Goal: Communication & Community: Answer question/provide support

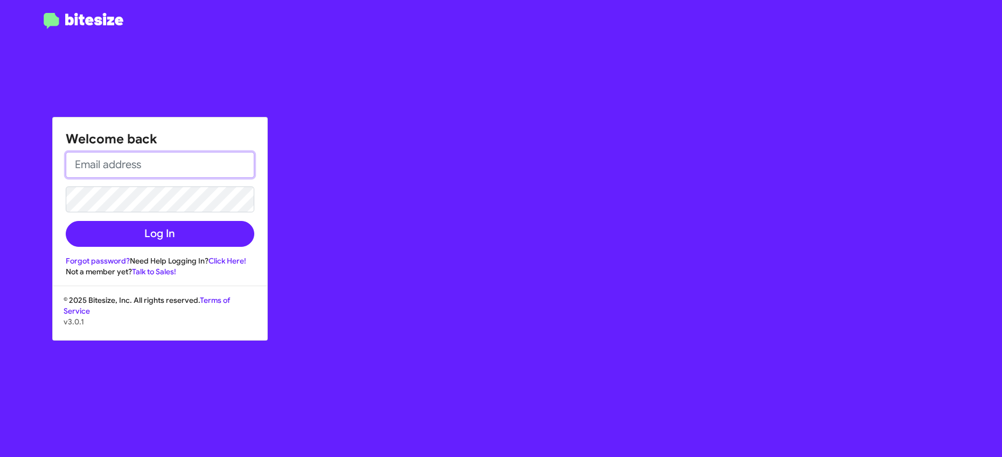
type input "[EMAIL_ADDRESS][DOMAIN_NAME]"
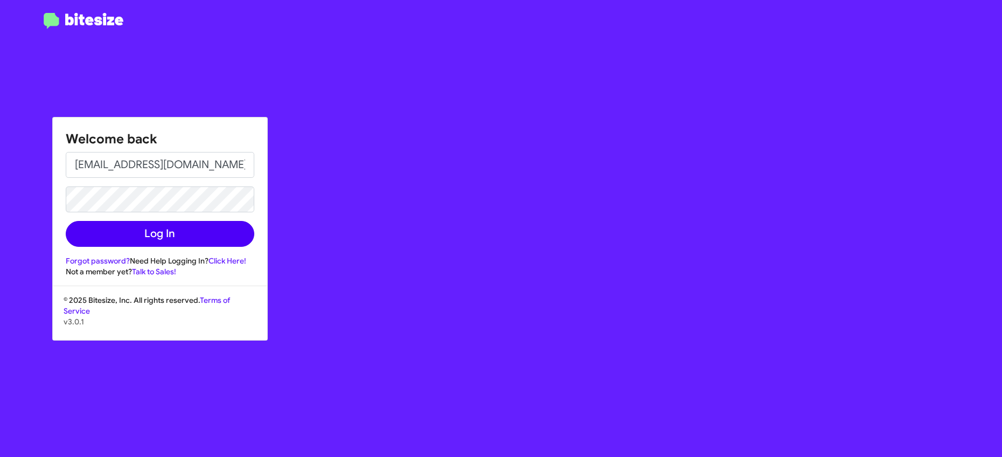
drag, startPoint x: 119, startPoint y: 252, endPoint x: 118, endPoint y: 237, distance: 15.1
click at [118, 248] on div "Welcome back [EMAIL_ADDRESS][DOMAIN_NAME] Log In Forgot password? Need Help Log…" at bounding box center [160, 196] width 214 height 159
click at [118, 234] on button "Log In" at bounding box center [160, 234] width 189 height 26
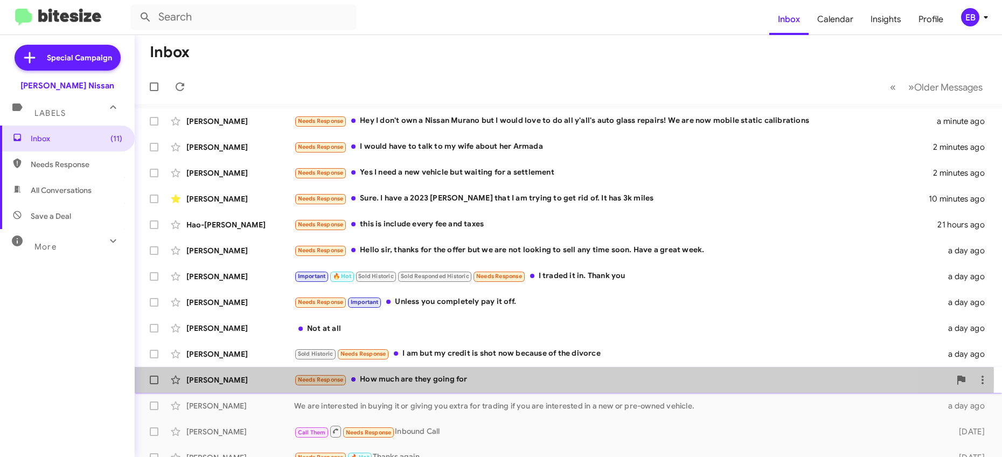
click at [408, 379] on div "Needs Response How much are they going for" at bounding box center [622, 379] width 656 height 12
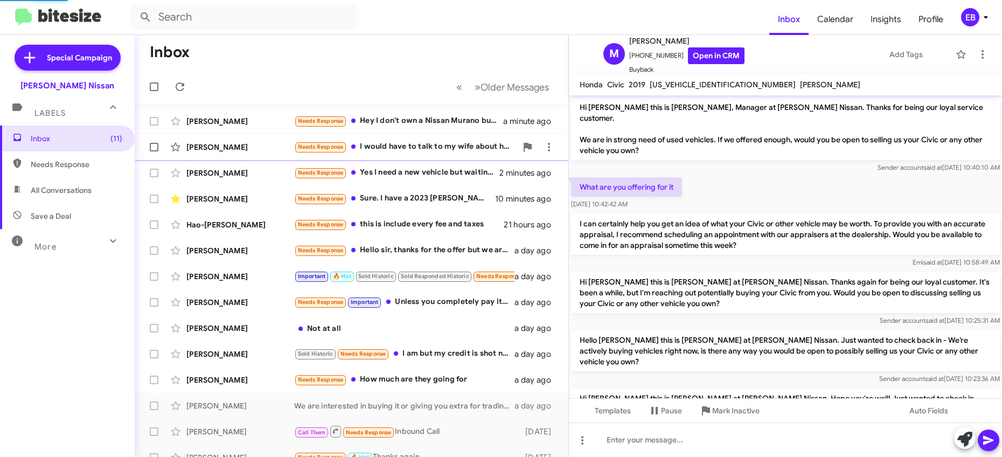
scroll to position [320, 0]
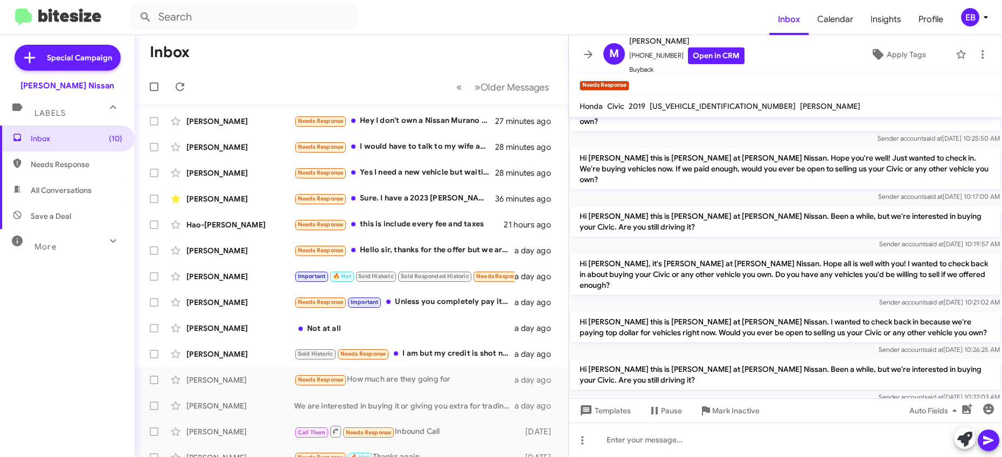
click at [397, 41] on mat-toolbar-row "Inbox" at bounding box center [352, 52] width 434 height 34
click at [399, 44] on mat-toolbar-row "Inbox" at bounding box center [352, 52] width 434 height 34
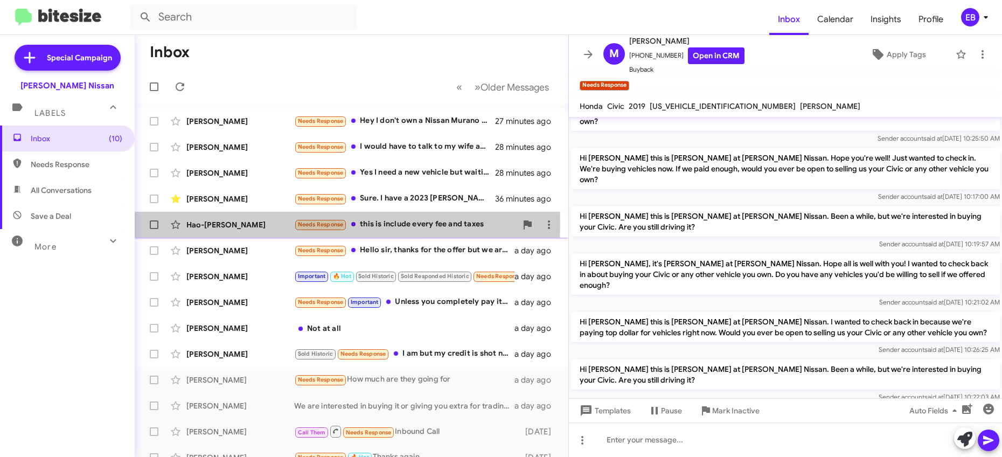
click at [218, 224] on div "Hao-[PERSON_NAME]" at bounding box center [240, 224] width 108 height 11
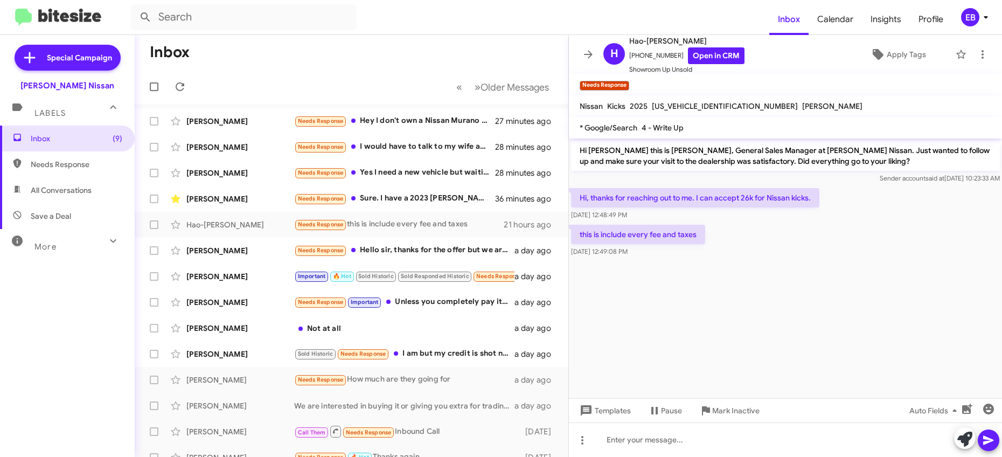
click at [429, 38] on mat-toolbar-row "Inbox" at bounding box center [352, 52] width 434 height 34
click at [699, 106] on span "[US_VEHICLE_IDENTIFICATION_NUMBER]" at bounding box center [725, 106] width 146 height 10
copy span "[US_VEHICLE_IDENTIFICATION_NUMBER]"
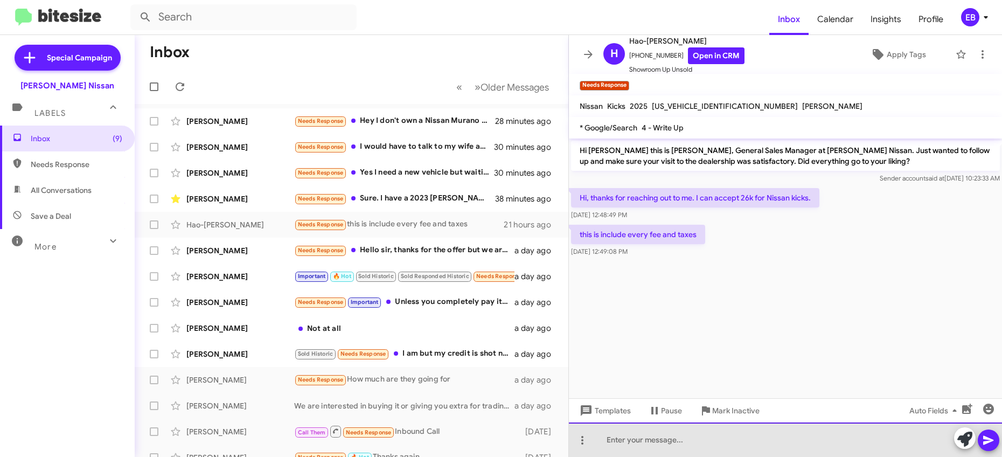
click at [633, 433] on div at bounding box center [785, 439] width 433 height 34
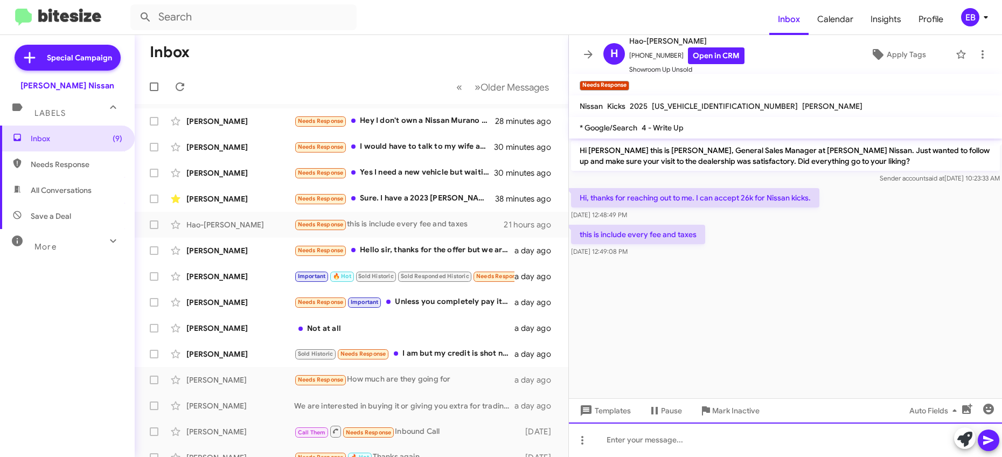
click at [607, 431] on div at bounding box center [785, 439] width 433 height 34
click at [603, 441] on div at bounding box center [785, 439] width 433 height 34
click at [612, 443] on div "Good Morning [PERSON_NAME].. my name is [PERSON_NAME], New Car Sales Director" at bounding box center [785, 439] width 433 height 34
click at [907, 442] on div "Good Morning [PERSON_NAME].. my name is [PERSON_NAME], New Car Sales Director" at bounding box center [785, 439] width 433 height 34
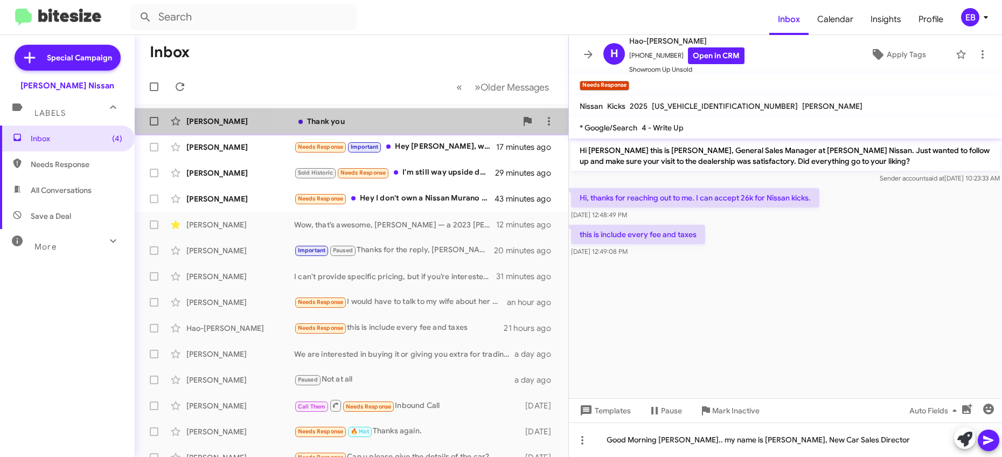
click at [372, 116] on div "Thank you" at bounding box center [405, 121] width 223 height 11
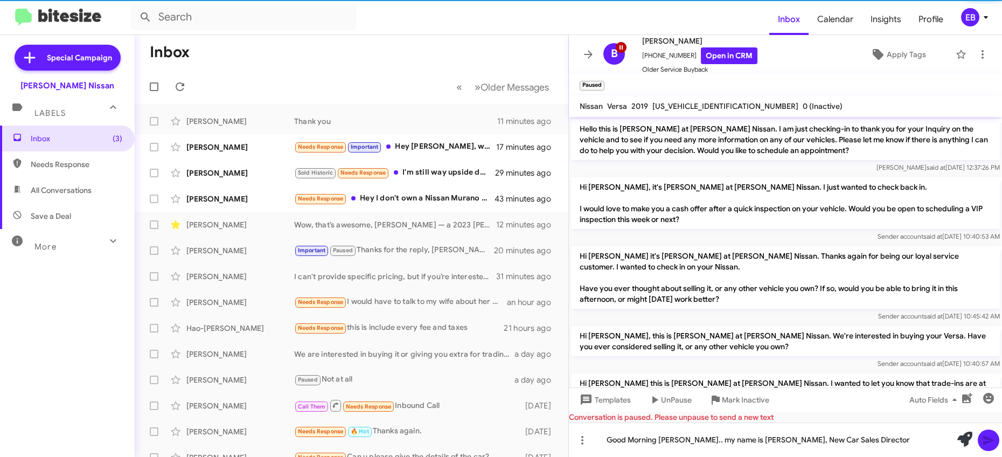
scroll to position [359, 0]
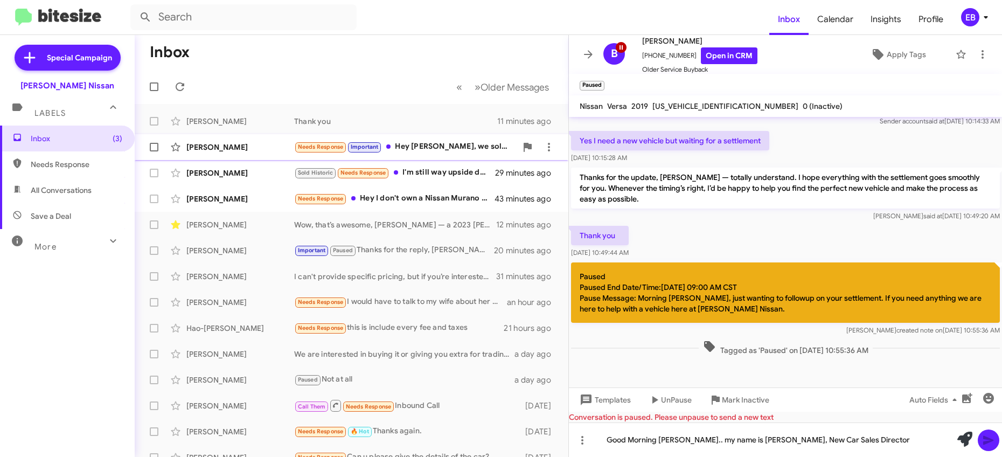
click at [429, 145] on div "Needs Response Important Hey [PERSON_NAME], we sold the rogue. Not in the marke…" at bounding box center [405, 147] width 223 height 12
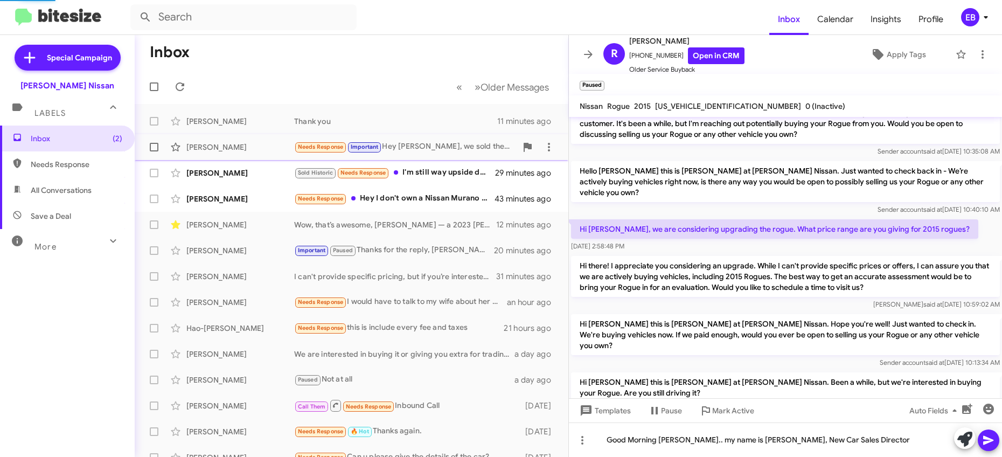
scroll to position [511, 0]
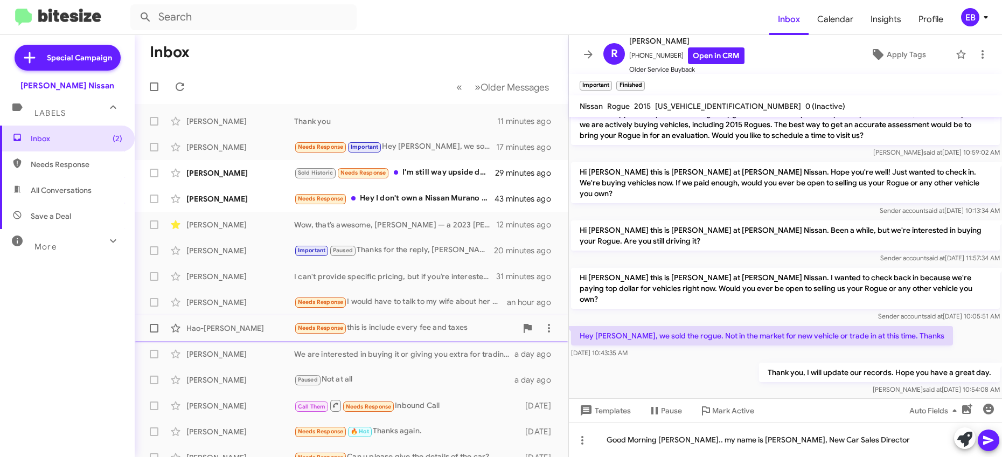
click at [239, 329] on div "Hao-[PERSON_NAME]" at bounding box center [240, 328] width 108 height 11
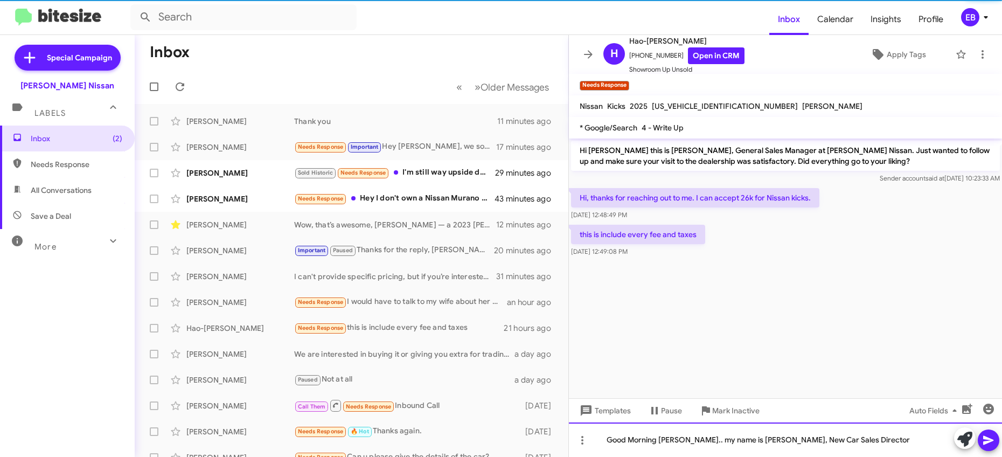
click at [888, 443] on div "Good Morning [PERSON_NAME].. my name is [PERSON_NAME], New Car Sales Director" at bounding box center [785, 439] width 433 height 34
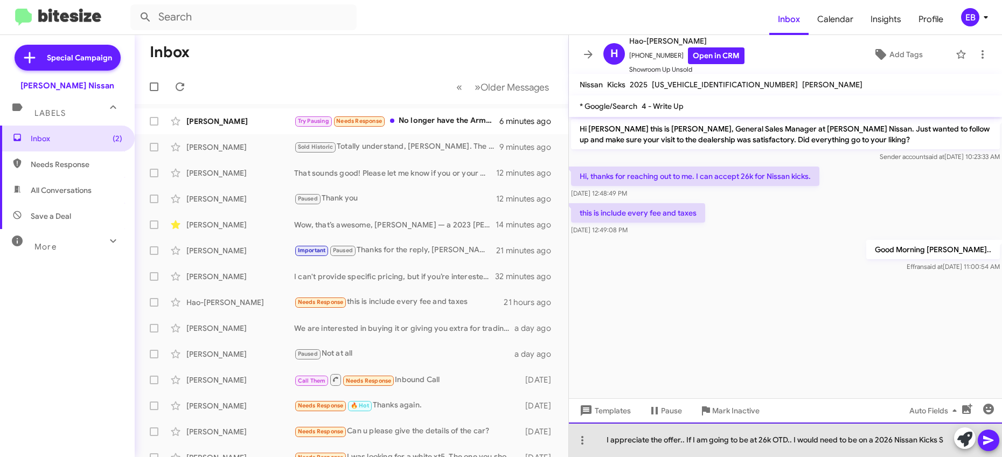
click at [947, 441] on div "I appreciate the offer.. If I am going to be at 26k OTD.. I would need to be on…" at bounding box center [785, 439] width 433 height 34
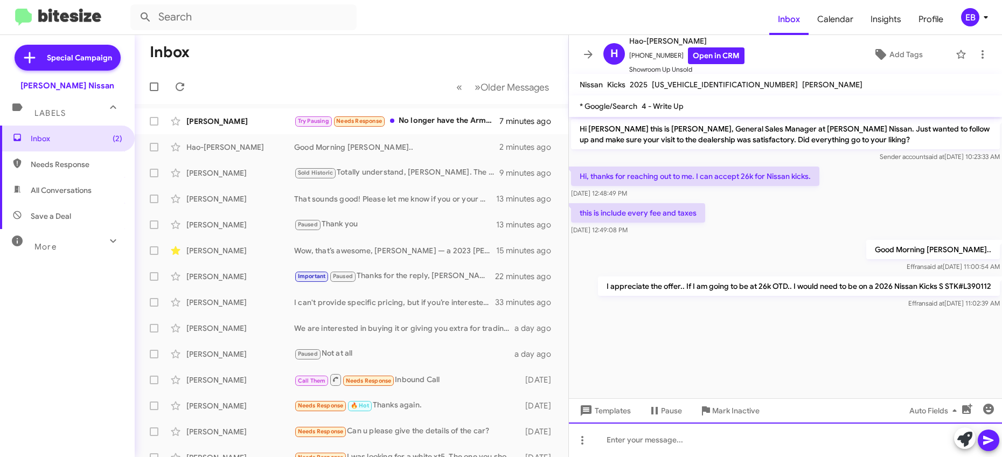
click at [638, 443] on div at bounding box center [785, 439] width 433 height 34
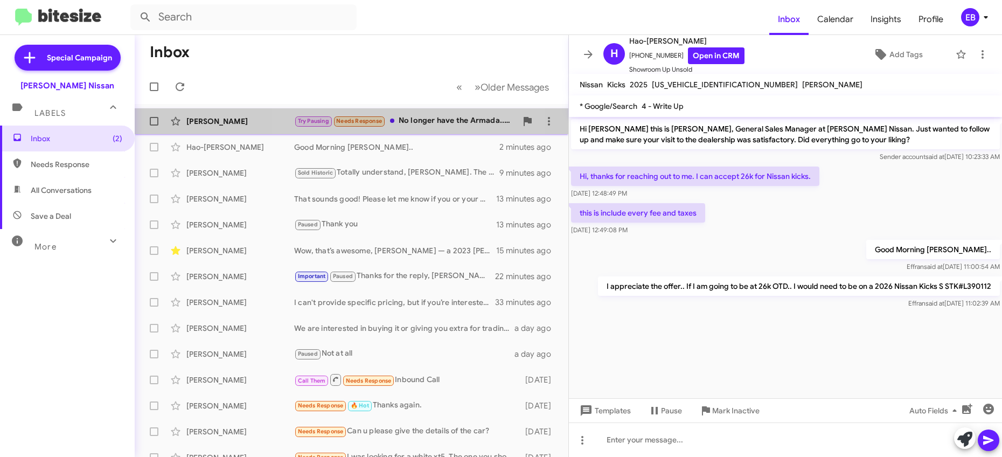
click at [399, 117] on div "Try Pausing Needs Response No longer have the Armada...only one I would conside…" at bounding box center [405, 121] width 223 height 12
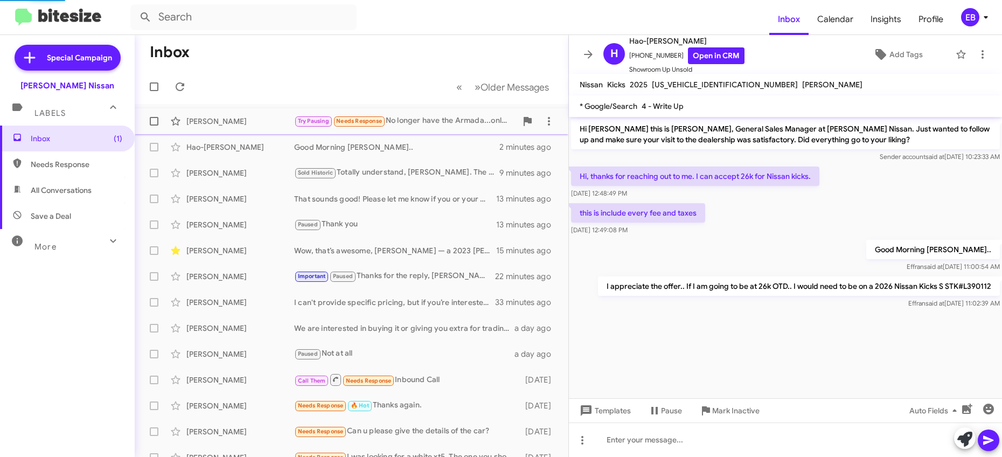
scroll to position [645, 0]
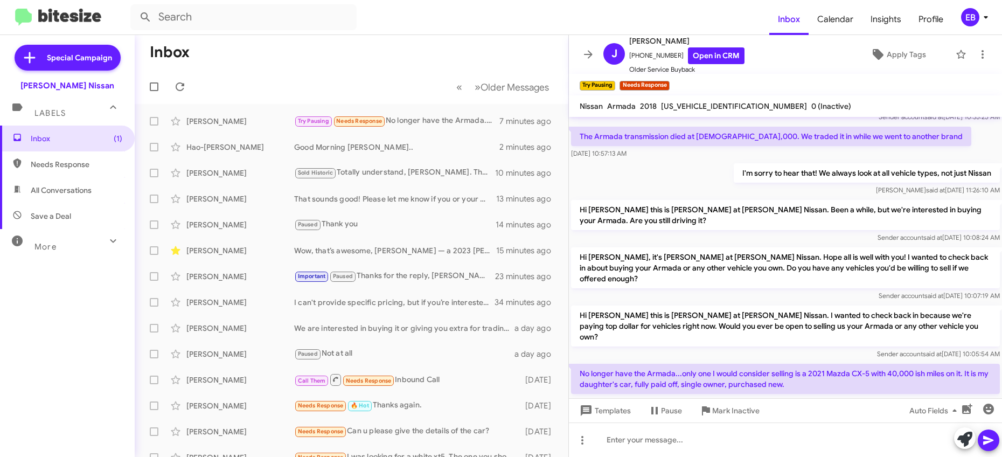
click at [483, 53] on mat-toolbar-row "Inbox" at bounding box center [352, 52] width 434 height 34
click at [384, 62] on mat-toolbar-row "Inbox" at bounding box center [352, 52] width 434 height 34
click at [853, 55] on span "Apply Tags" at bounding box center [897, 54] width 88 height 19
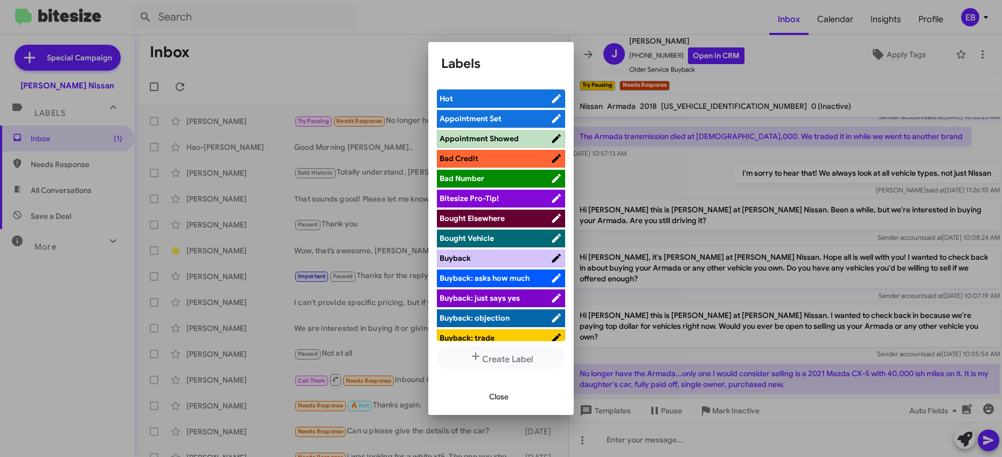
click at [492, 394] on span "Close" at bounding box center [498, 396] width 19 height 19
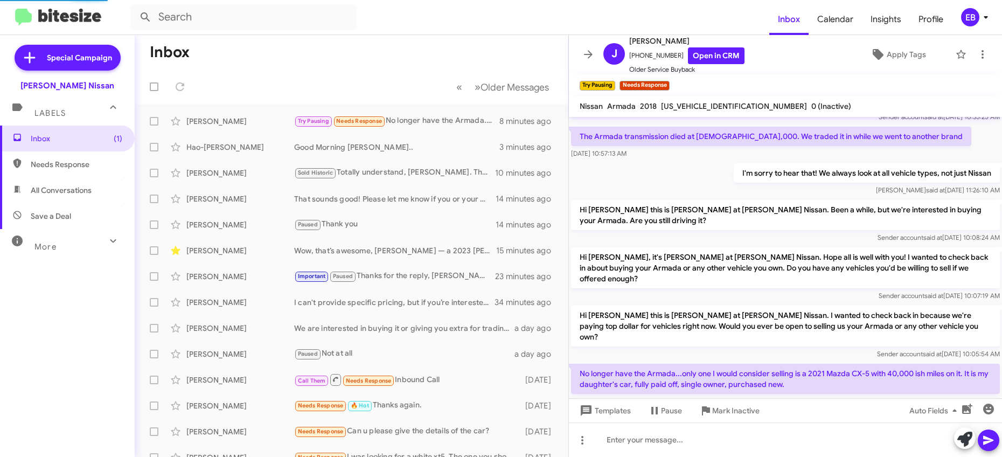
click at [469, 26] on form at bounding box center [449, 17] width 639 height 26
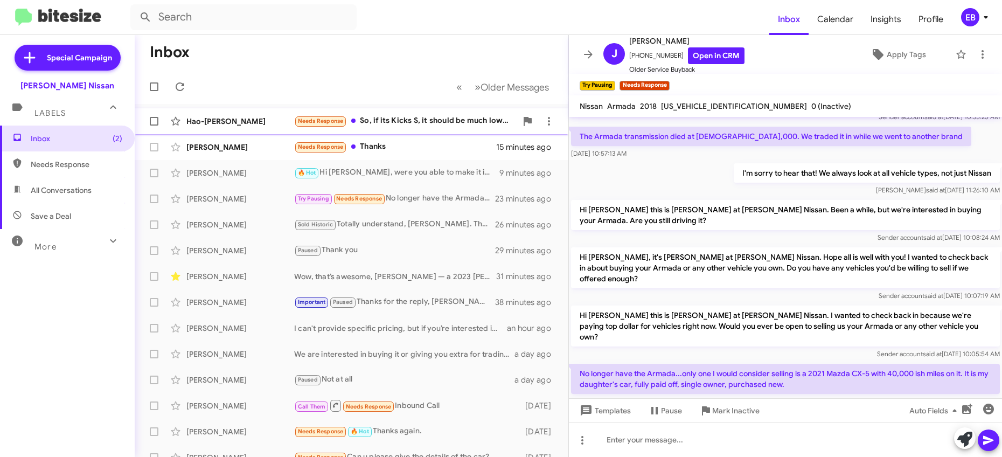
click at [383, 114] on div "Hao-[PERSON_NAME] Needs Response So, if its Kicks S, it should be much lower th…" at bounding box center [351, 121] width 416 height 22
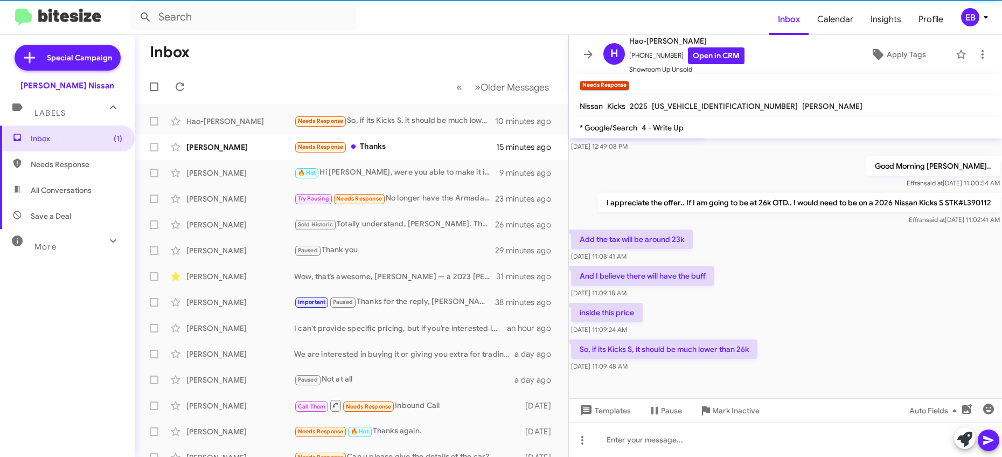
scroll to position [105, 0]
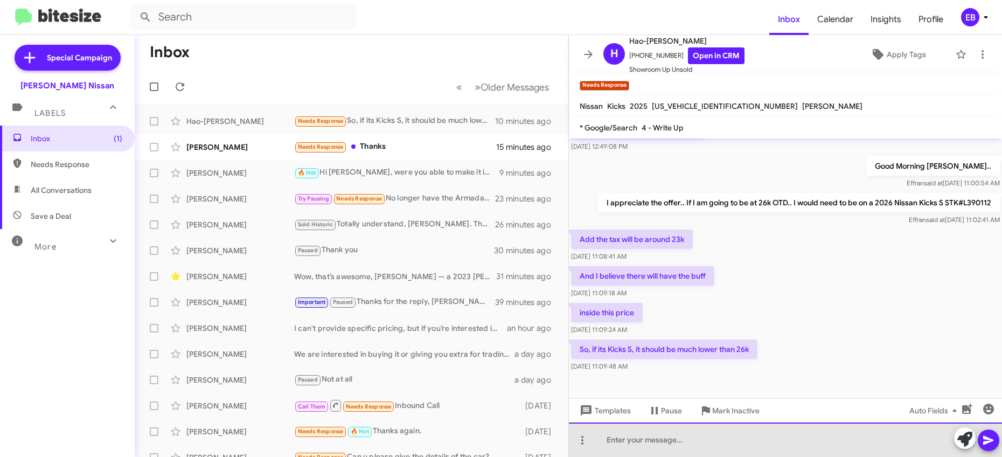
click at [636, 438] on div at bounding box center [785, 439] width 433 height 34
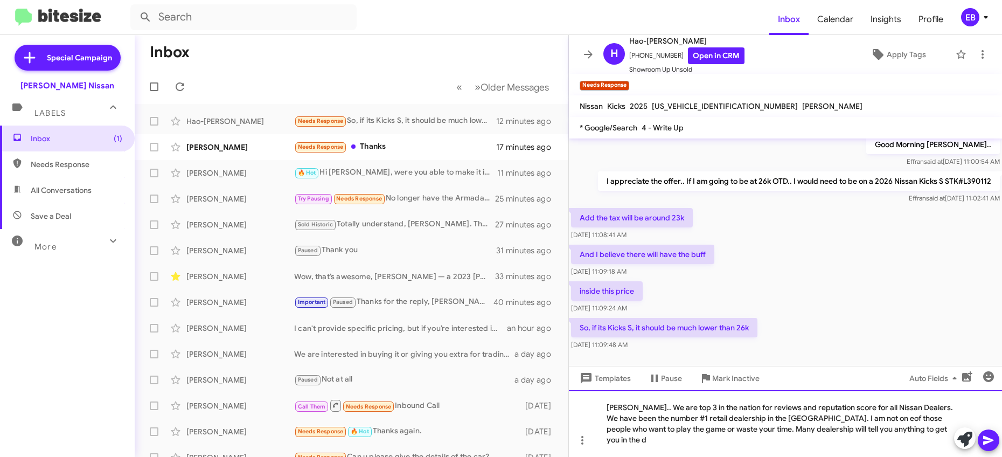
scroll to position [137, 0]
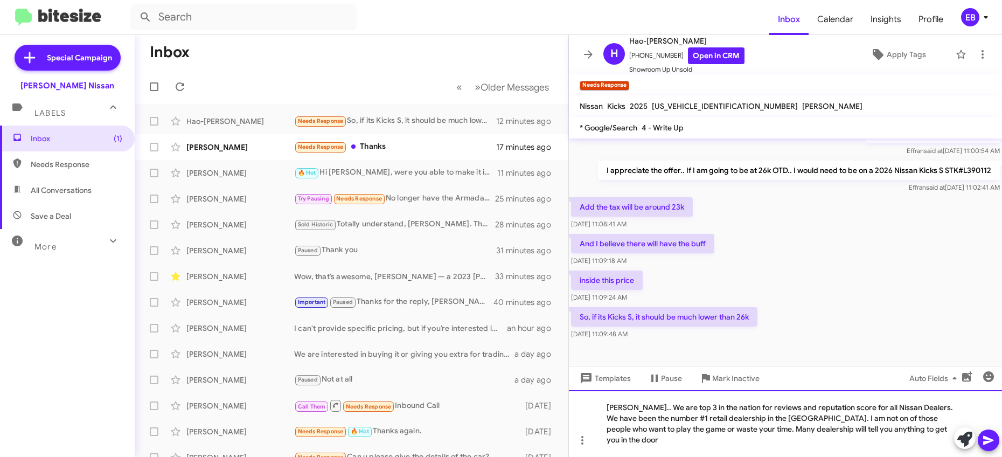
click at [864, 416] on div "[PERSON_NAME].. We are top 3 in the nation for reviews and reputation score for…" at bounding box center [785, 423] width 433 height 67
click at [648, 446] on div "[PERSON_NAME].. We are top 3 in the nation for reviews and reputation score for…" at bounding box center [785, 423] width 433 height 67
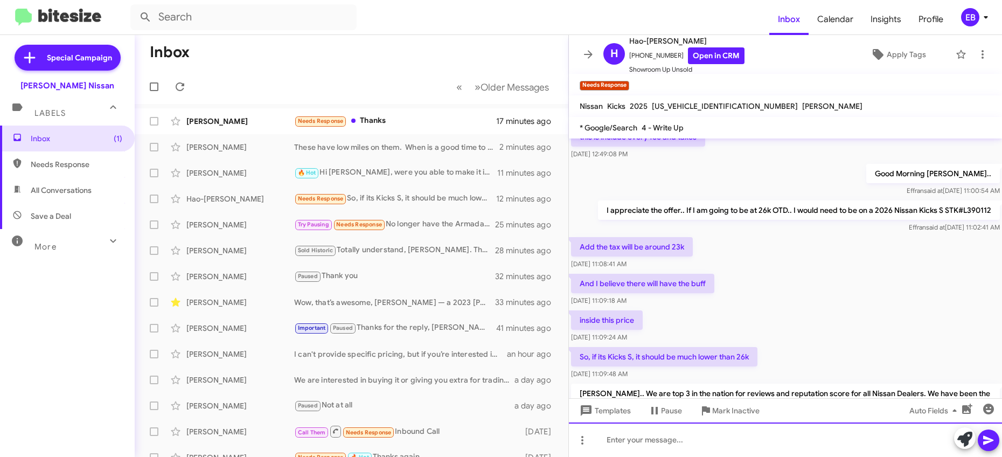
scroll to position [166, 0]
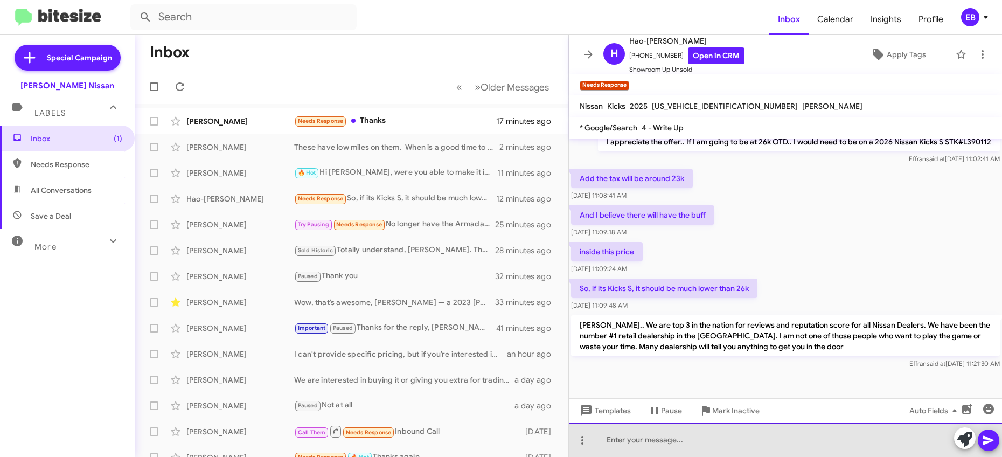
click at [618, 435] on div at bounding box center [785, 439] width 433 height 34
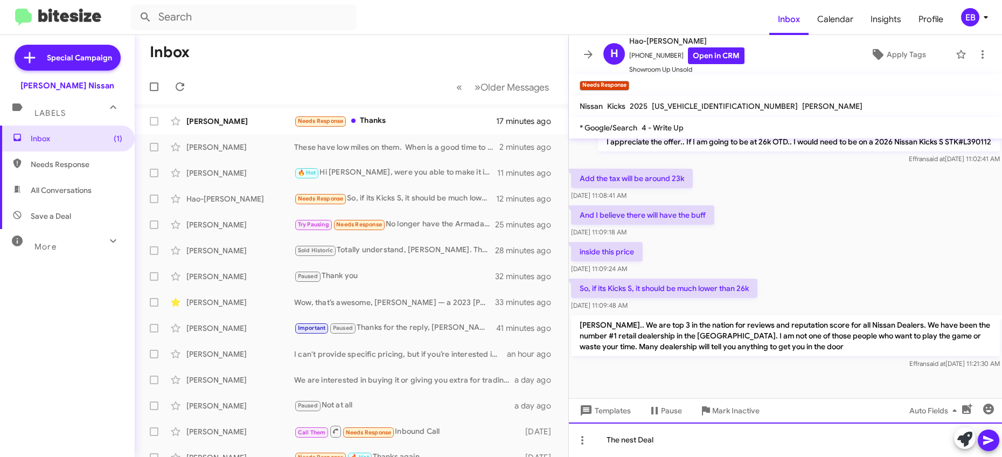
click at [627, 443] on div "The nest Deal" at bounding box center [785, 439] width 433 height 34
click at [663, 440] on div "The best Deal" at bounding box center [785, 439] width 433 height 34
click at [647, 441] on div "The best Deal" at bounding box center [785, 439] width 433 height 34
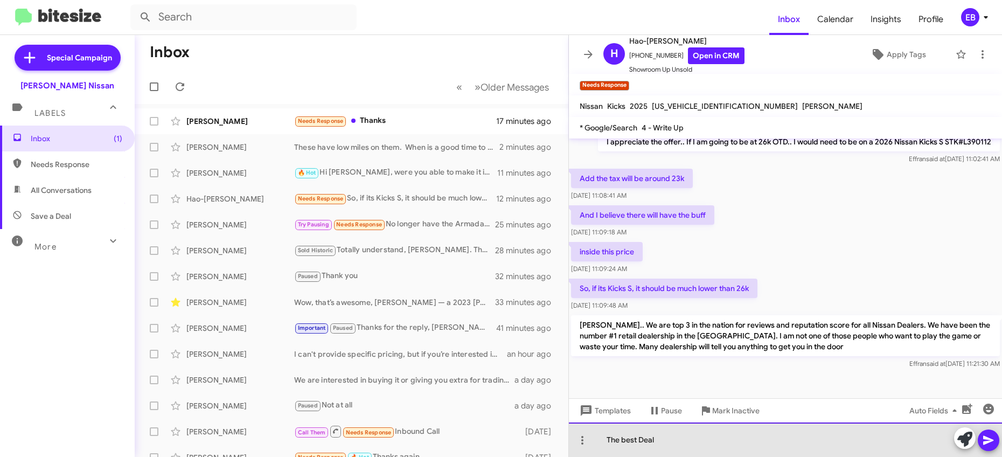
click at [643, 441] on div "The best Deal" at bounding box center [785, 439] width 433 height 34
click at [667, 439] on div "The best deal" at bounding box center [785, 439] width 433 height 34
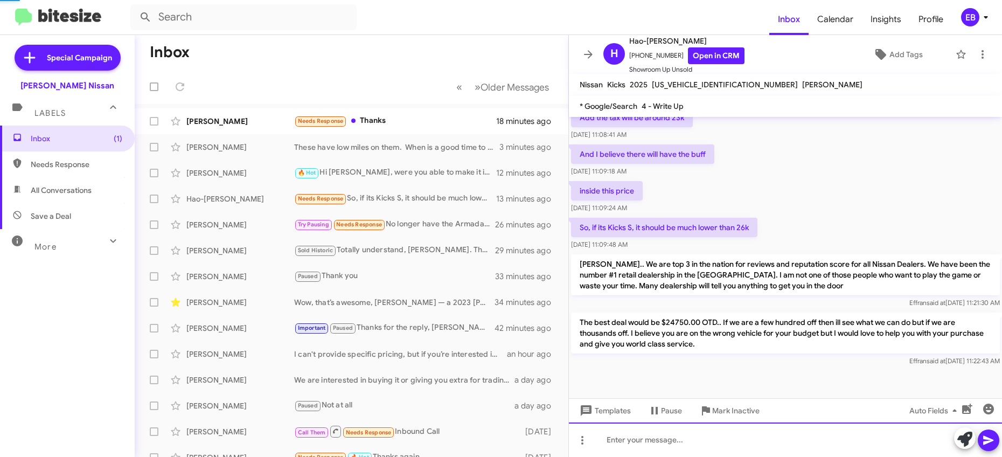
scroll to position [205, 0]
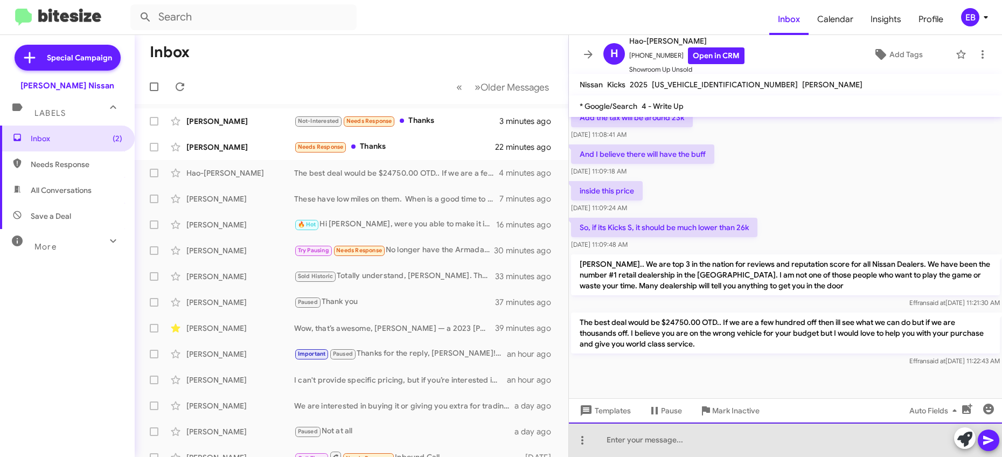
click at [628, 446] on div at bounding box center [785, 439] width 433 height 34
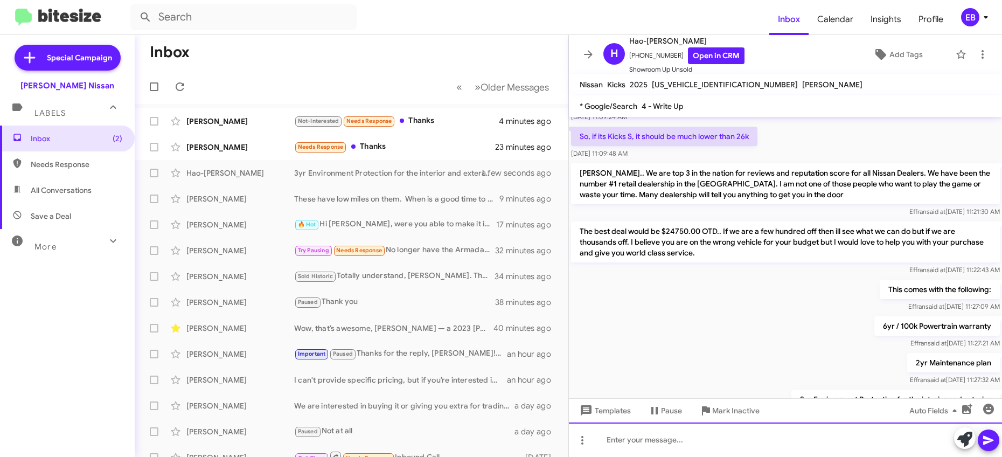
scroll to position [402, 0]
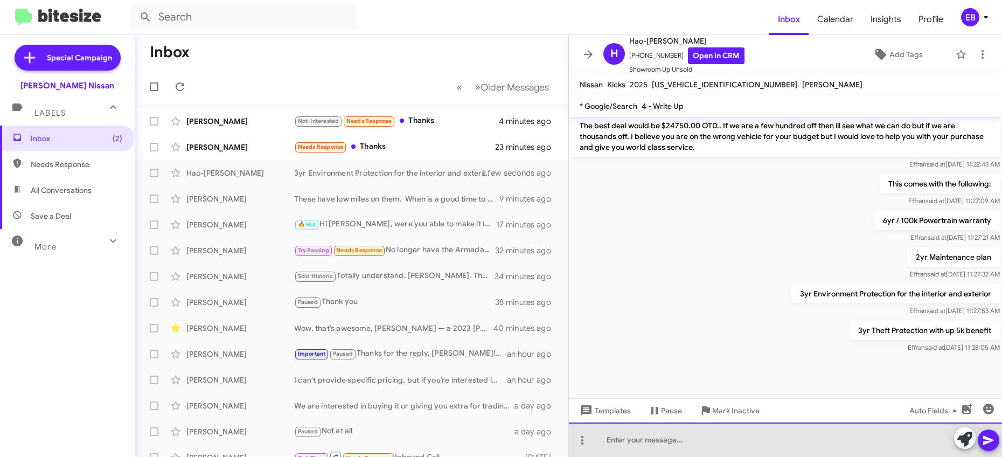
click at [619, 436] on div at bounding box center [785, 439] width 433 height 34
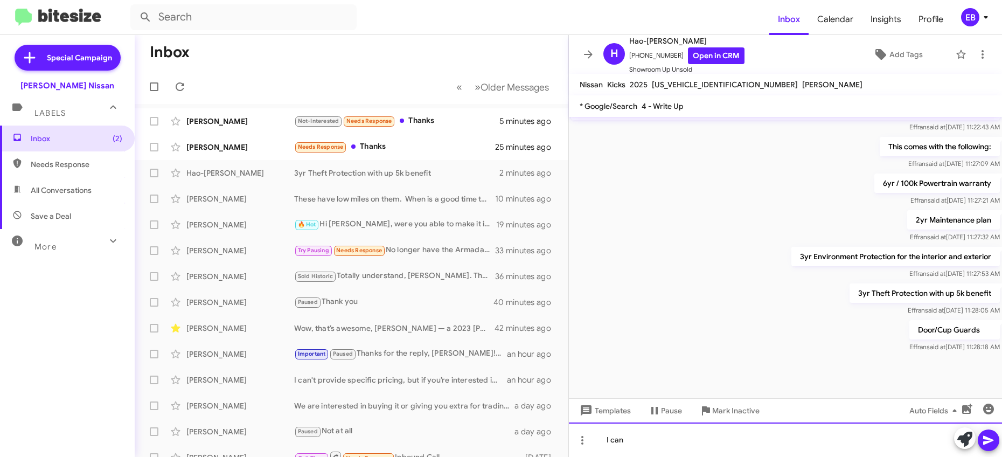
scroll to position [441, 0]
click at [656, 435] on div "I can" at bounding box center [785, 439] width 433 height 34
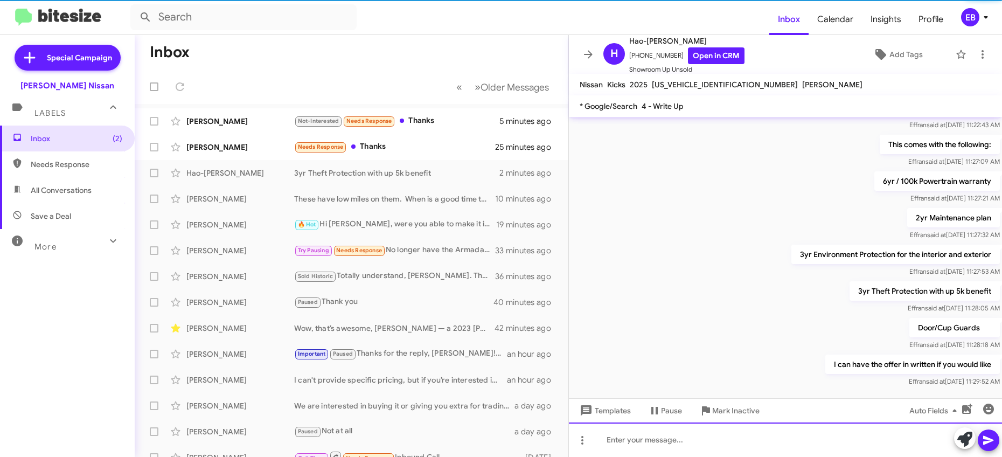
scroll to position [0, 0]
